Goal: Task Accomplishment & Management: Complete application form

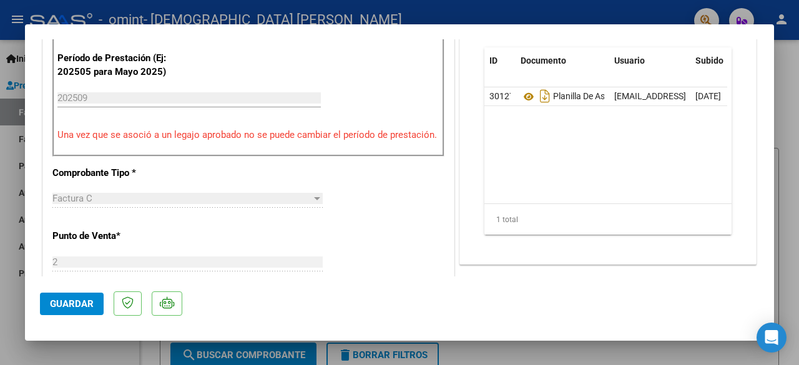
scroll to position [376, 0]
click at [85, 307] on span "Guardar" at bounding box center [72, 303] width 44 height 11
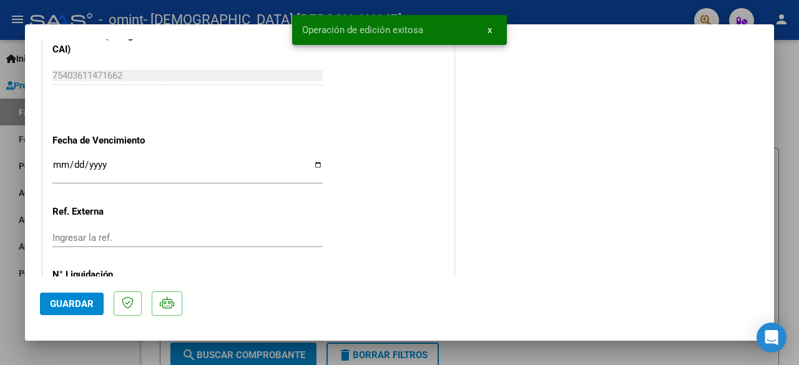
scroll to position [892, 0]
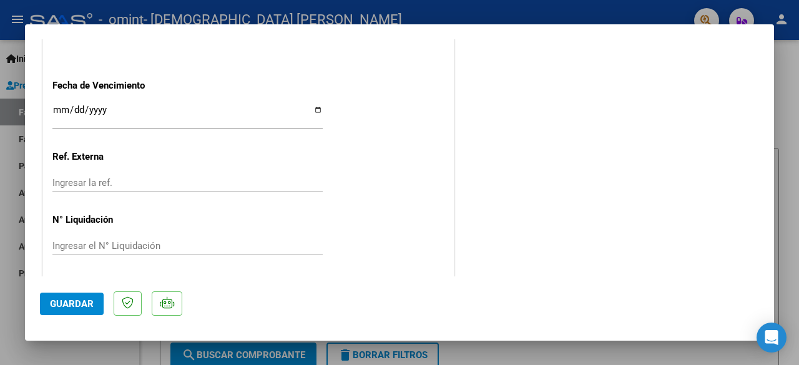
click at [787, 107] on div at bounding box center [399, 182] width 799 height 365
type input "$ 0,00"
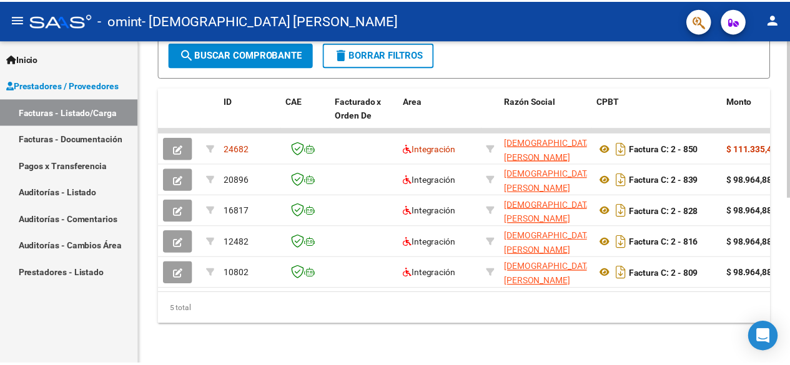
scroll to position [342, 0]
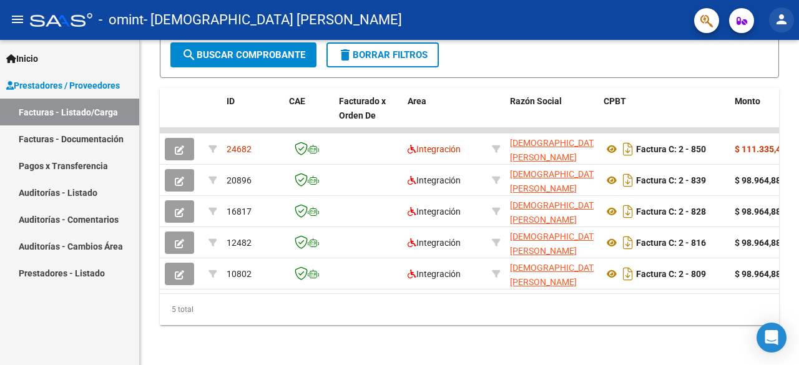
click at [784, 21] on mat-icon "person" at bounding box center [781, 19] width 15 height 15
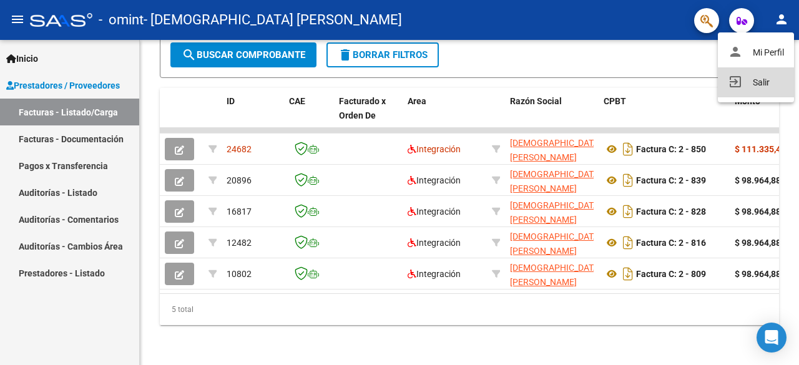
click at [761, 84] on button "exit_to_app Salir" at bounding box center [756, 82] width 76 height 30
